Goal: Task Accomplishment & Management: Manage account settings

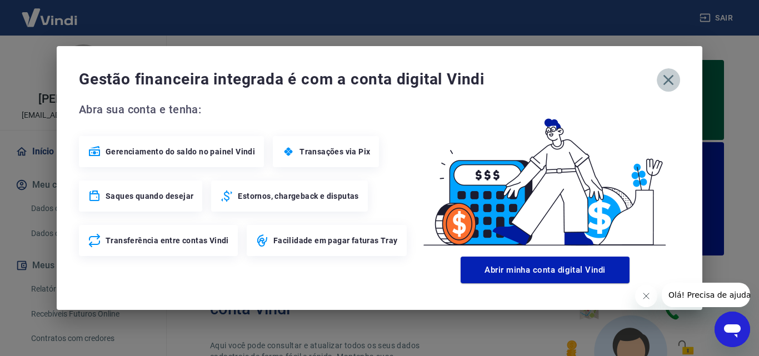
click at [669, 87] on icon "button" at bounding box center [669, 80] width 18 height 18
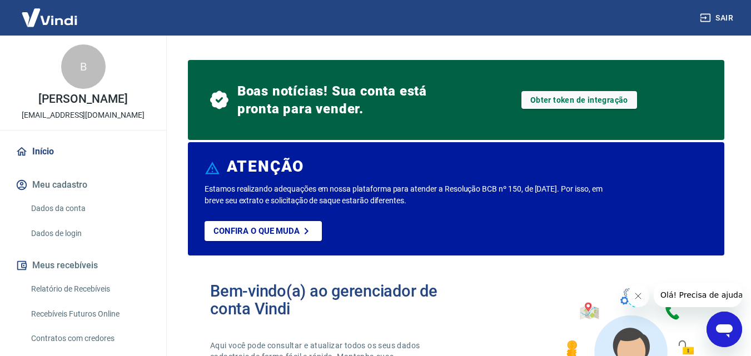
click at [722, 334] on icon "Abrir janela de mensagens" at bounding box center [724, 330] width 20 height 20
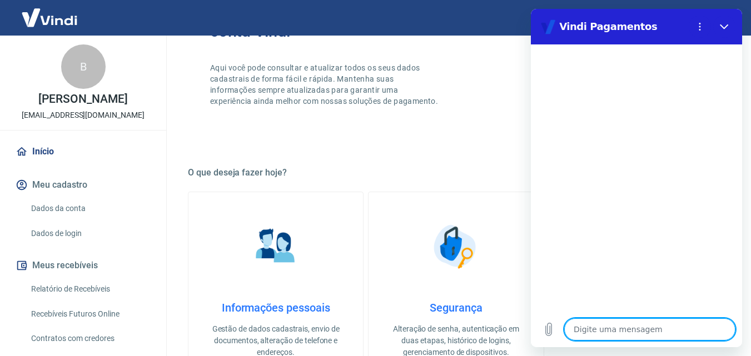
scroll to position [56, 0]
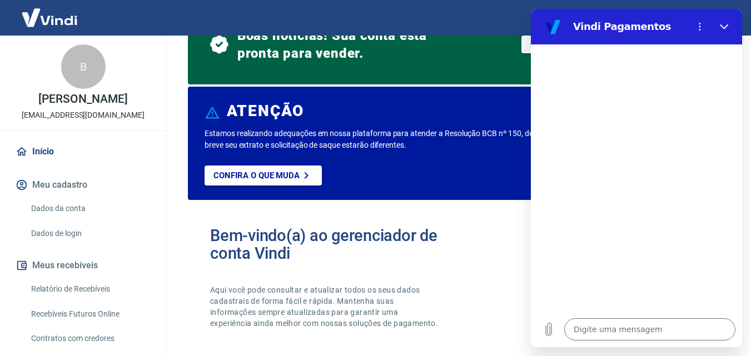
click at [77, 187] on button "Meu cadastro" at bounding box center [83, 185] width 140 height 24
click at [73, 210] on link "Dados da conta" at bounding box center [90, 208] width 126 height 23
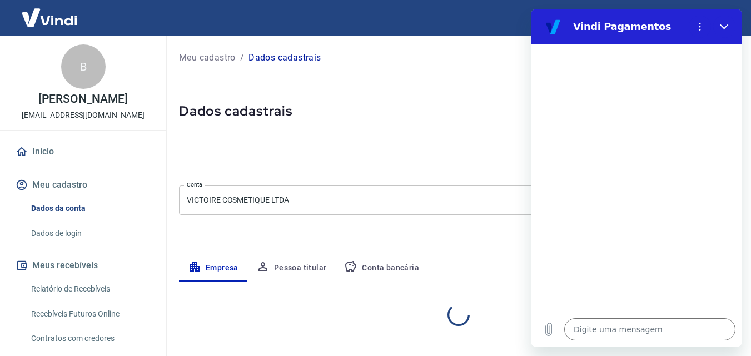
select select "MG"
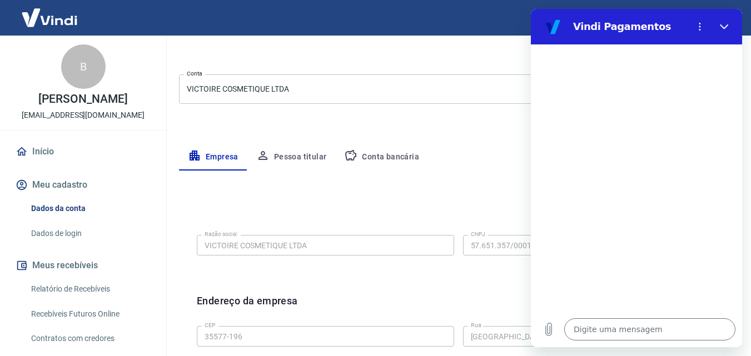
scroll to position [167, 0]
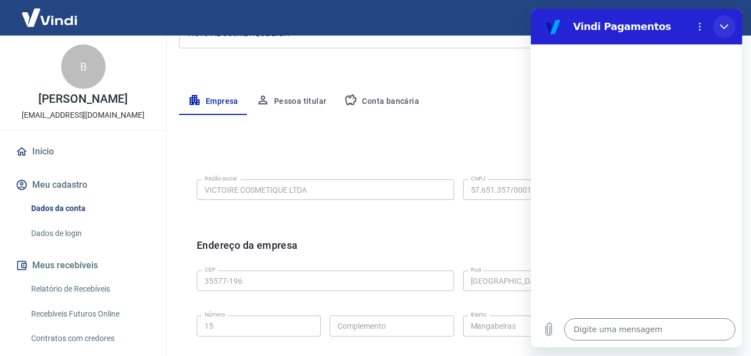
click at [729, 29] on button "Fechar" at bounding box center [724, 27] width 22 height 22
type textarea "x"
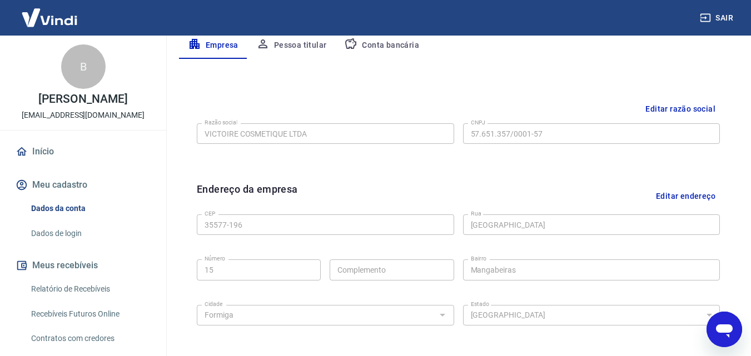
scroll to position [56, 0]
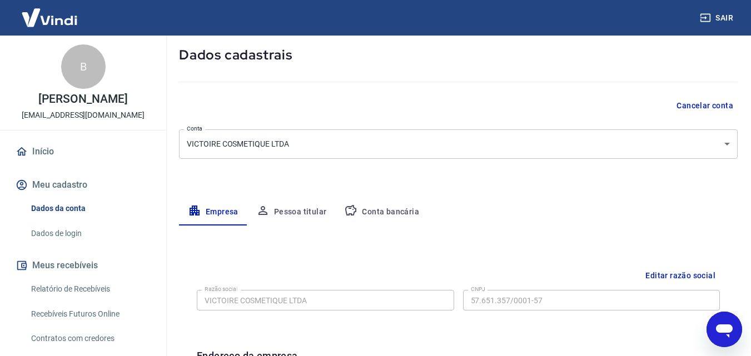
click at [304, 214] on button "Pessoa titular" at bounding box center [291, 212] width 88 height 27
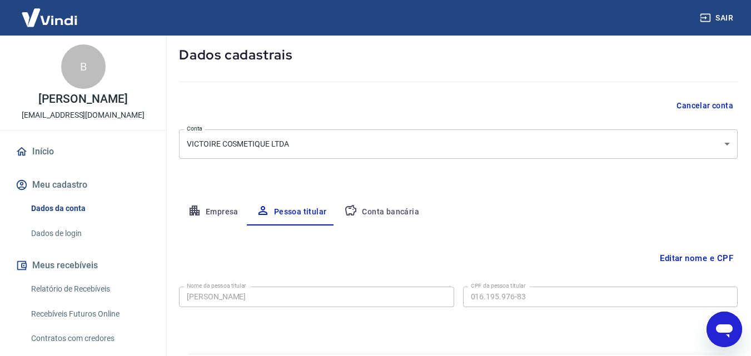
scroll to position [88, 0]
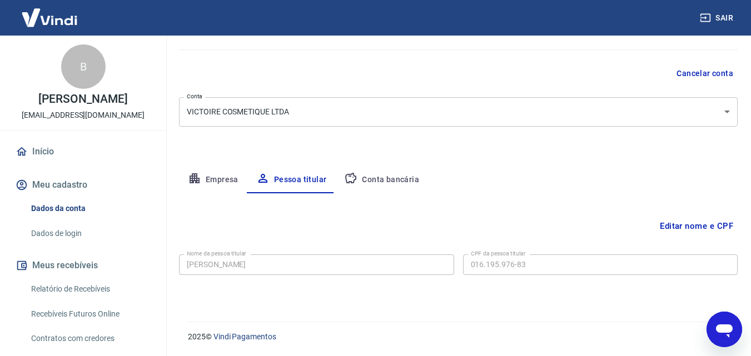
click at [230, 175] on button "Empresa" at bounding box center [213, 180] width 68 height 27
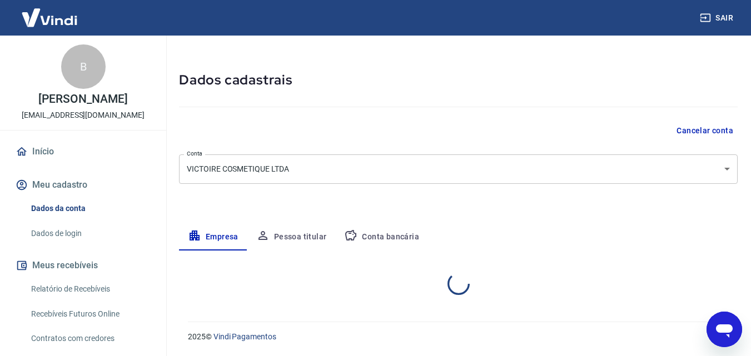
select select "MG"
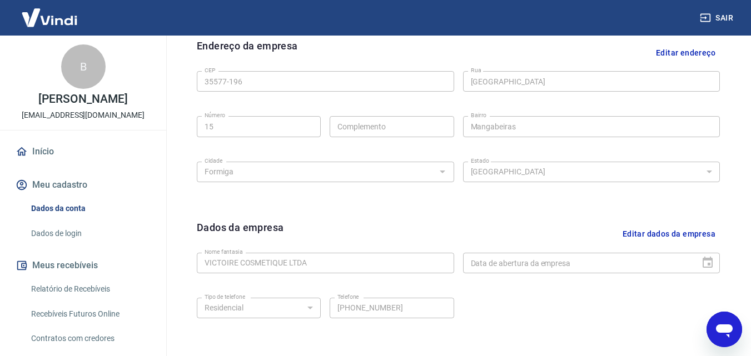
scroll to position [311, 0]
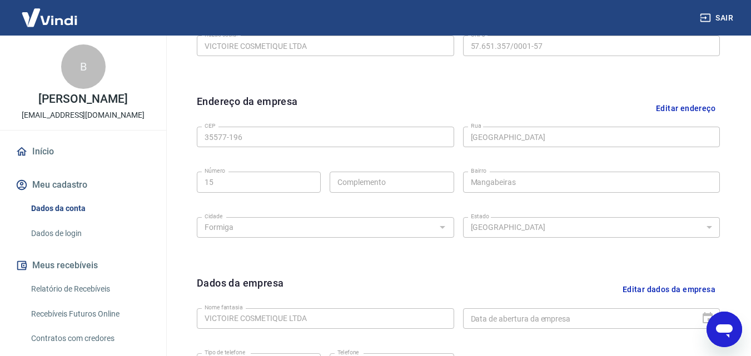
click at [241, 202] on div "CEP 35577-196 CEP [GEOGRAPHIC_DATA] [GEOGRAPHIC_DATA] Número Complemento Comple…" at bounding box center [458, 180] width 523 height 117
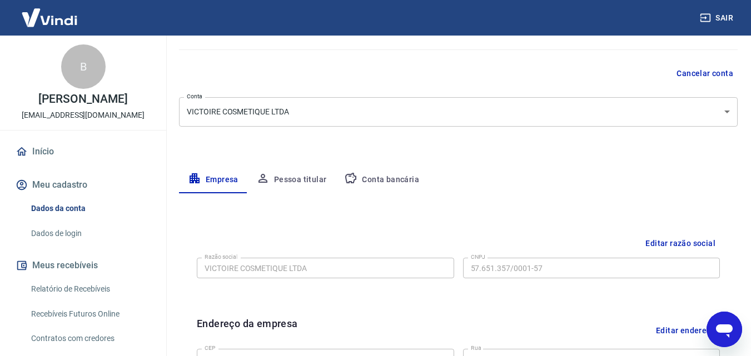
scroll to position [0, 0]
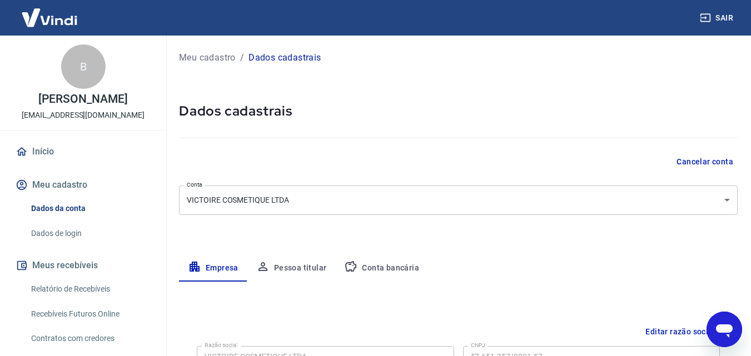
click at [324, 155] on div "Cancelar conta" at bounding box center [458, 162] width 559 height 21
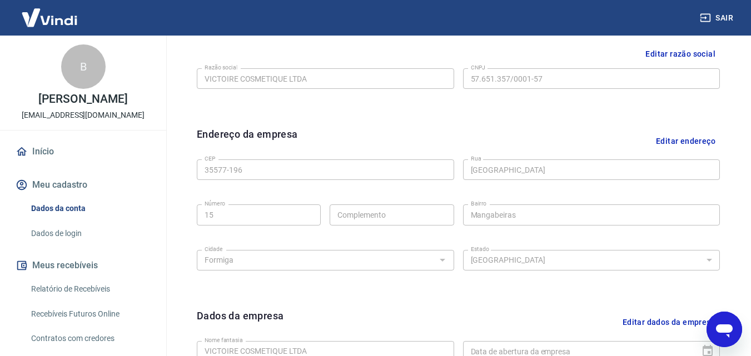
scroll to position [445, 0]
